Goal: Information Seeking & Learning: Learn about a topic

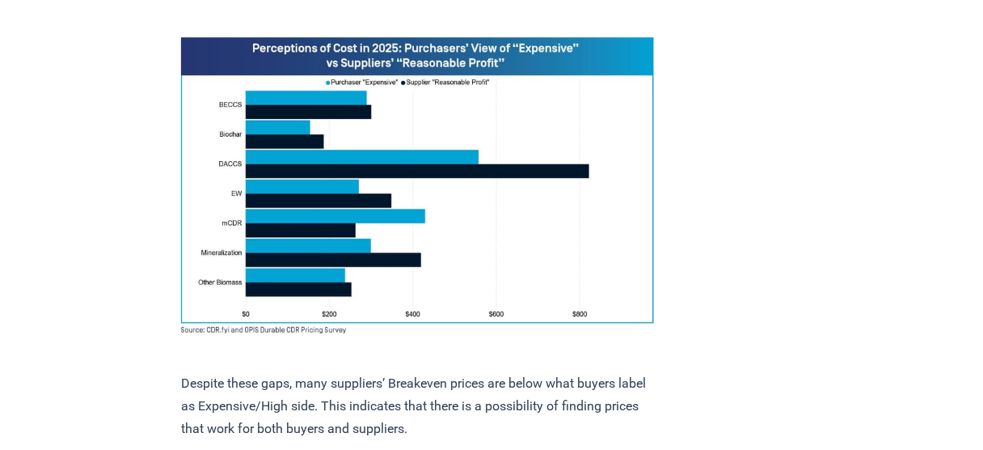
scroll to position [1181, 0]
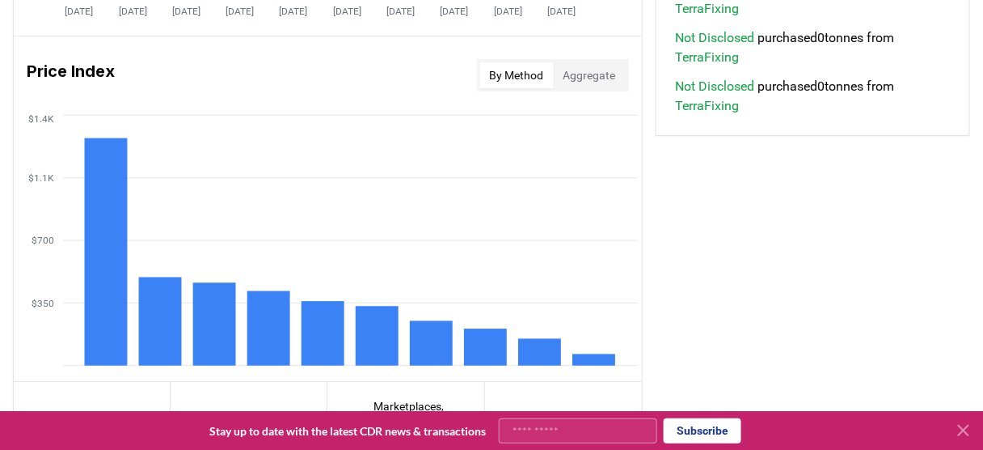
scroll to position [1384, 0]
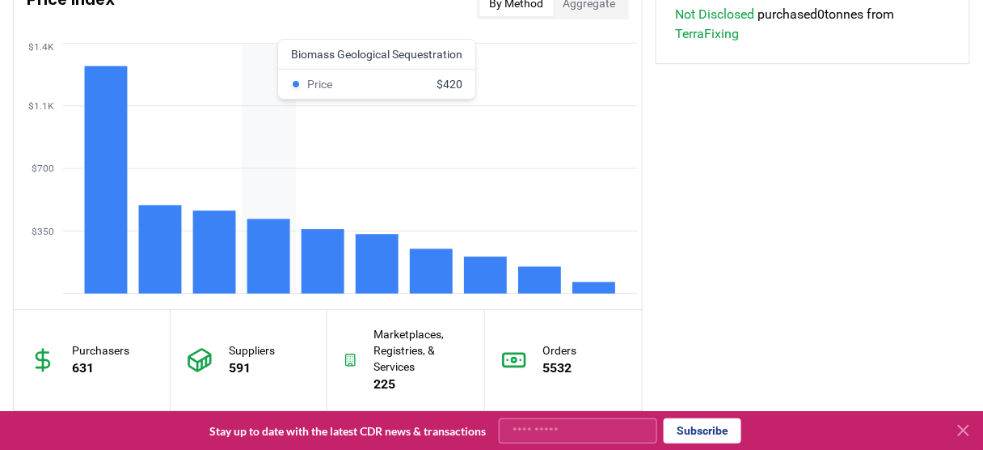
click at [250, 261] on rect at bounding box center [268, 256] width 43 height 74
click at [224, 258] on rect at bounding box center [214, 251] width 43 height 82
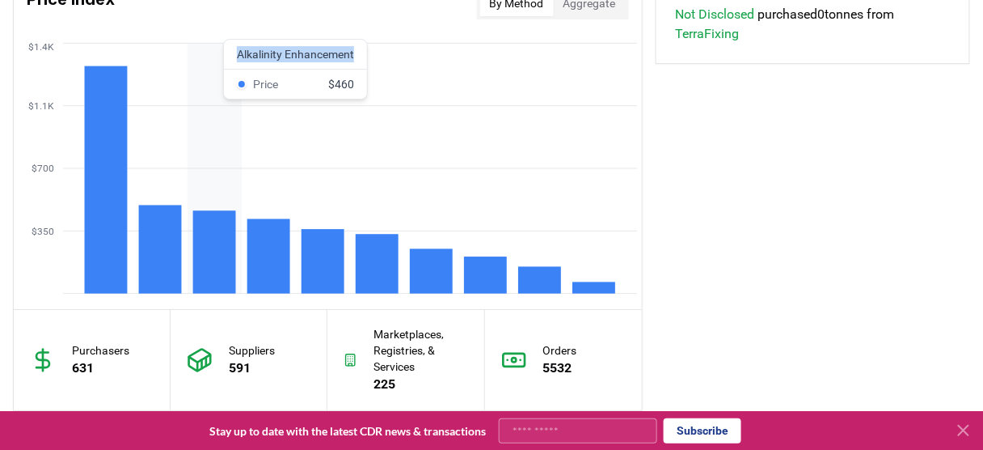
click at [224, 258] on rect at bounding box center [214, 251] width 43 height 82
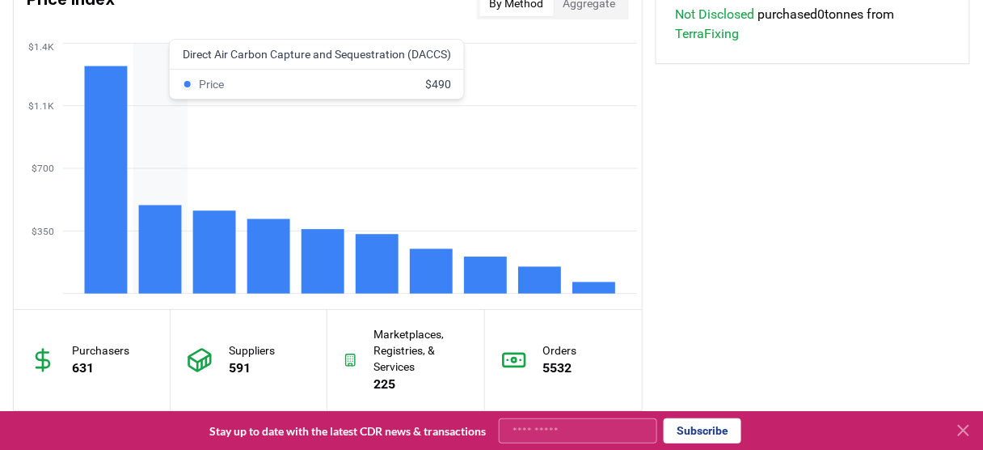
click at [147, 262] on rect at bounding box center [160, 249] width 43 height 88
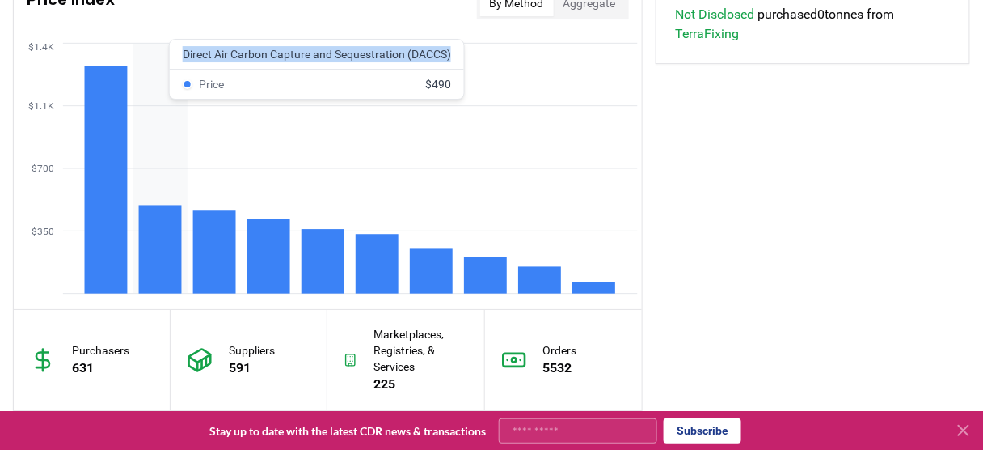
click at [147, 262] on rect at bounding box center [160, 249] width 43 height 88
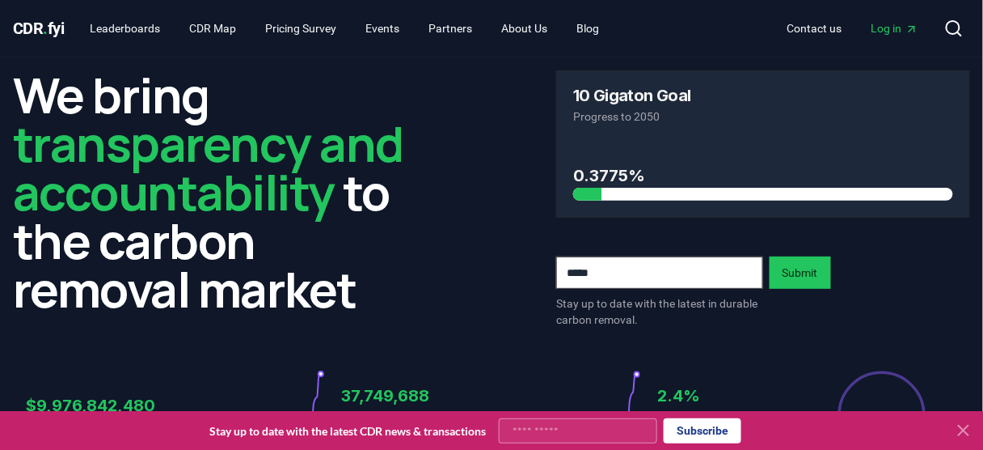
scroll to position [0, 0]
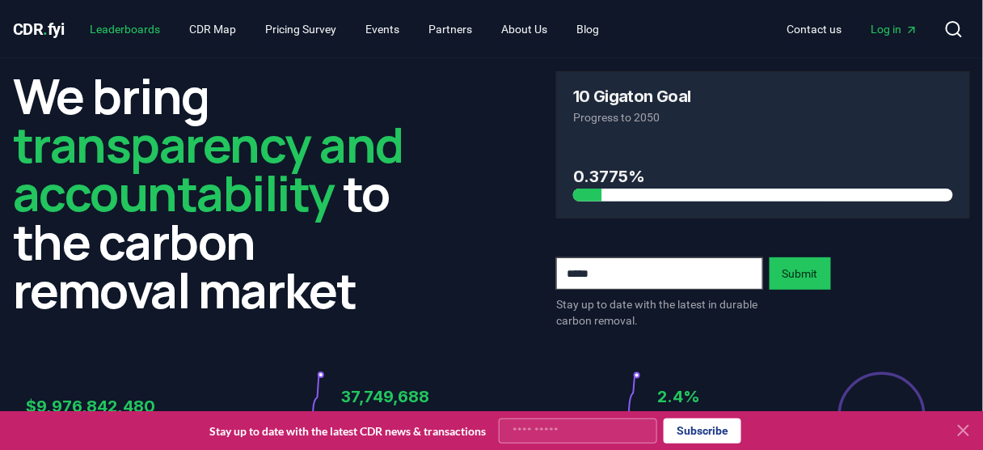
click at [118, 28] on link "Leaderboards" at bounding box center [126, 29] width 96 height 29
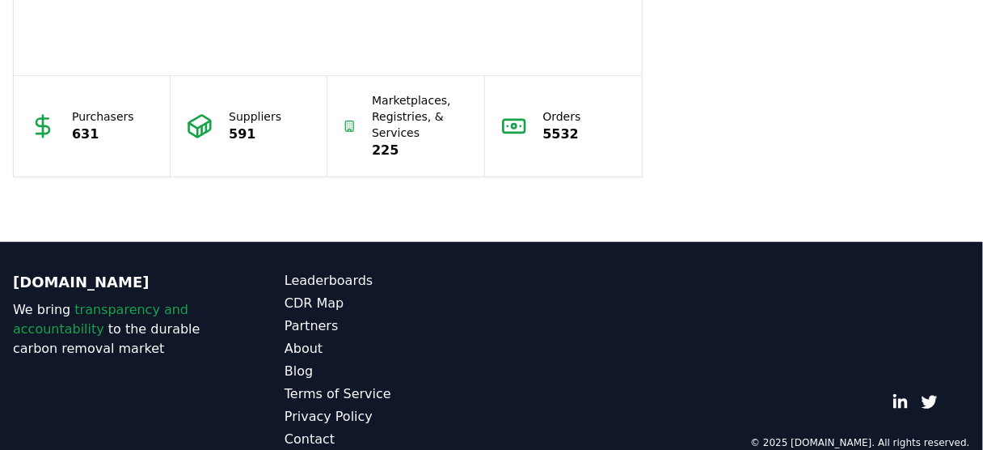
scroll to position [1294, 0]
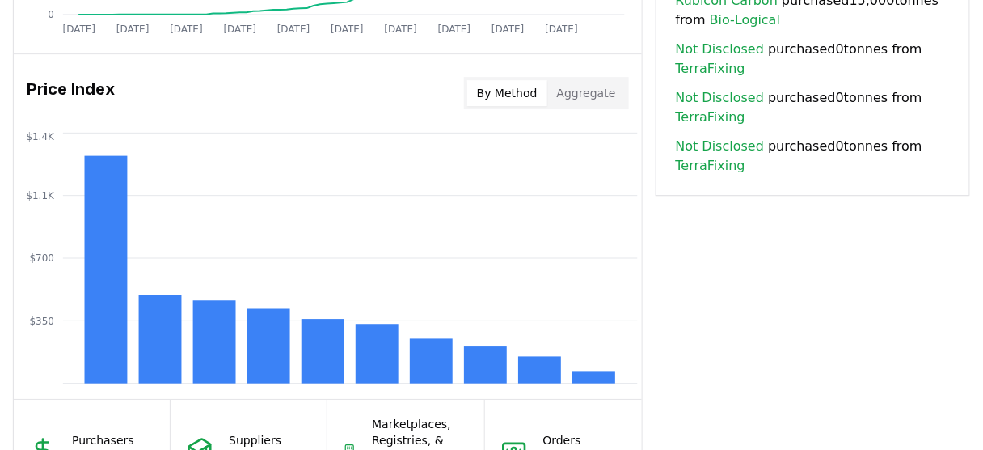
click at [530, 90] on button "By Method" at bounding box center [507, 93] width 80 height 26
